Goal: Find specific page/section: Find specific page/section

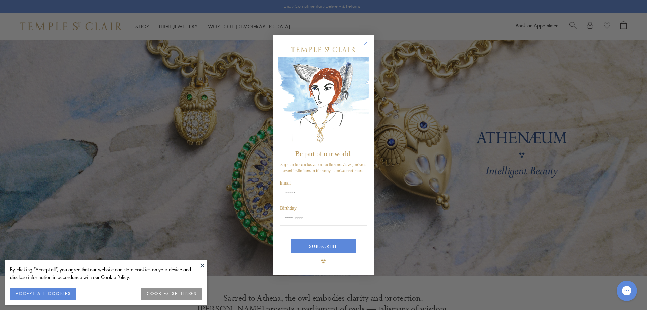
click at [368, 40] on circle "Close dialog" at bounding box center [366, 42] width 8 height 8
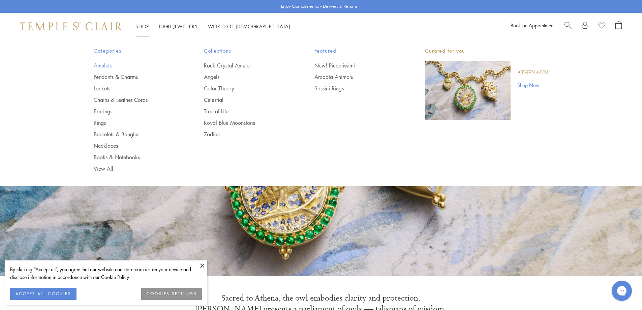
click at [104, 63] on link "Amulets" at bounding box center [136, 65] width 84 height 7
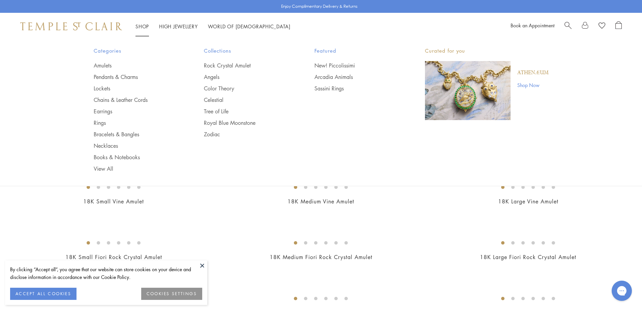
click at [143, 26] on link "Shop Shop" at bounding box center [141, 26] width 13 height 7
click at [215, 76] on link "Angels" at bounding box center [246, 76] width 84 height 7
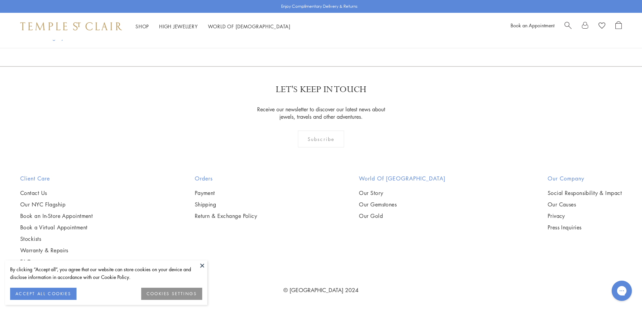
scroll to position [707, 0]
